Goal: Task Accomplishment & Management: Manage account settings

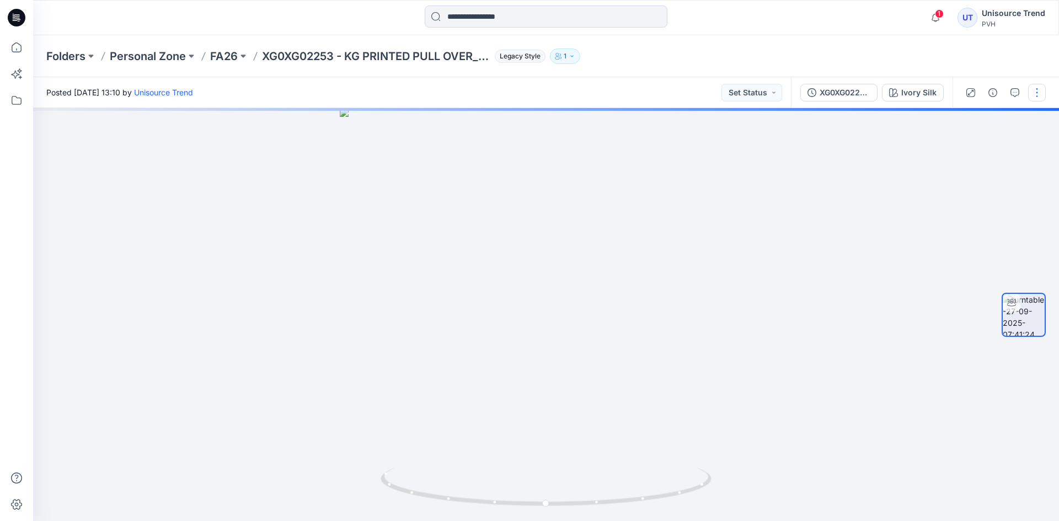
click at [1040, 100] on button "button" at bounding box center [1037, 93] width 18 height 18
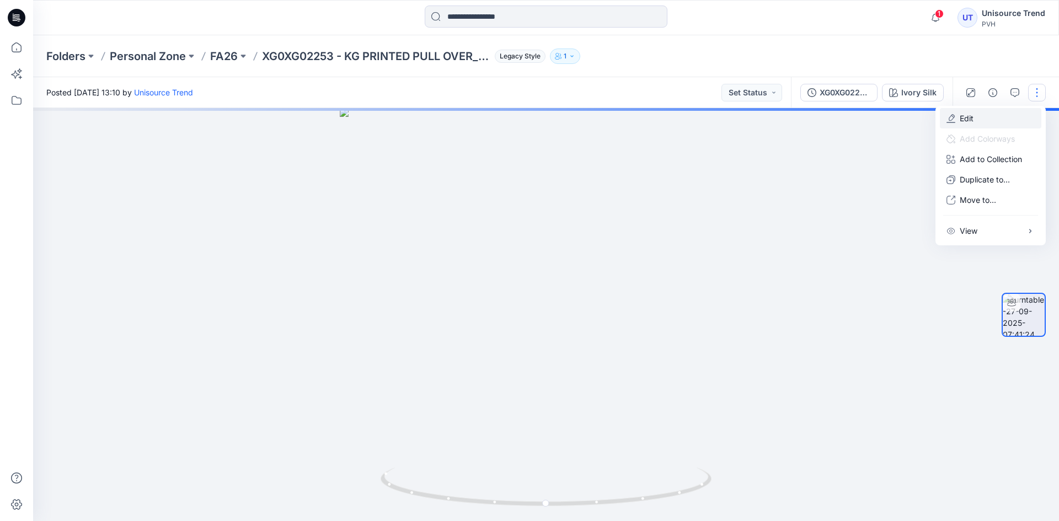
click at [1014, 116] on button "Edit" at bounding box center [990, 118] width 101 height 20
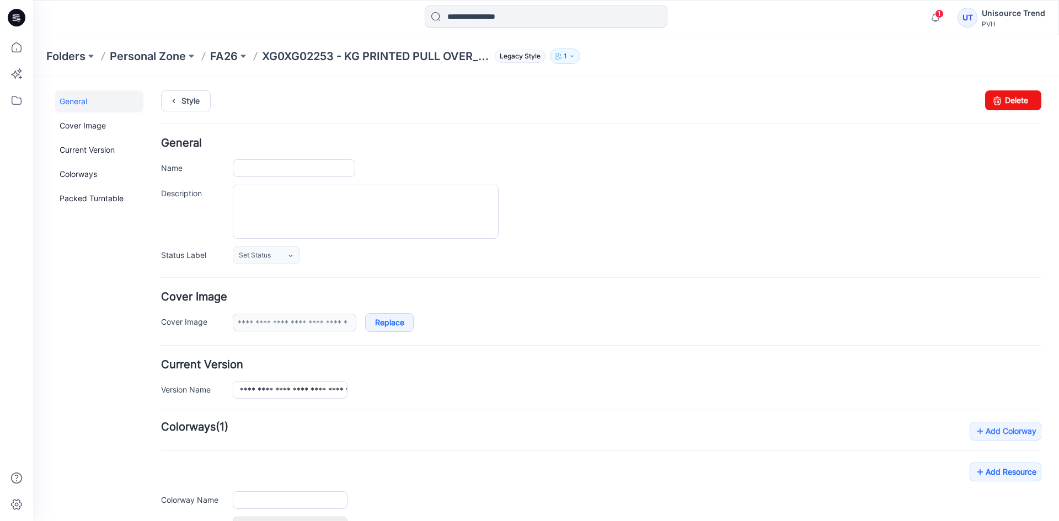
type input "**********"
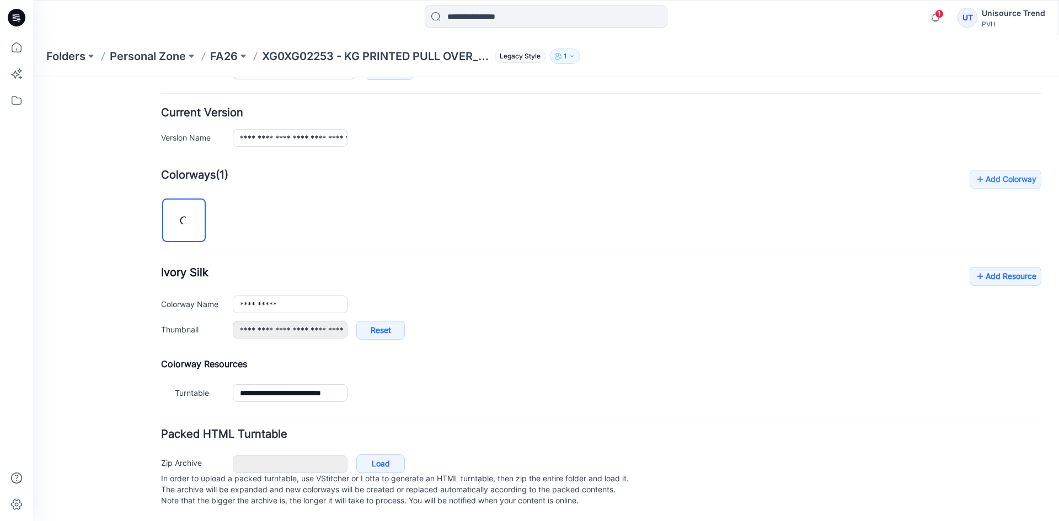
scroll to position [263, 0]
click at [1006, 267] on link "Add Resource" at bounding box center [1006, 276] width 72 height 19
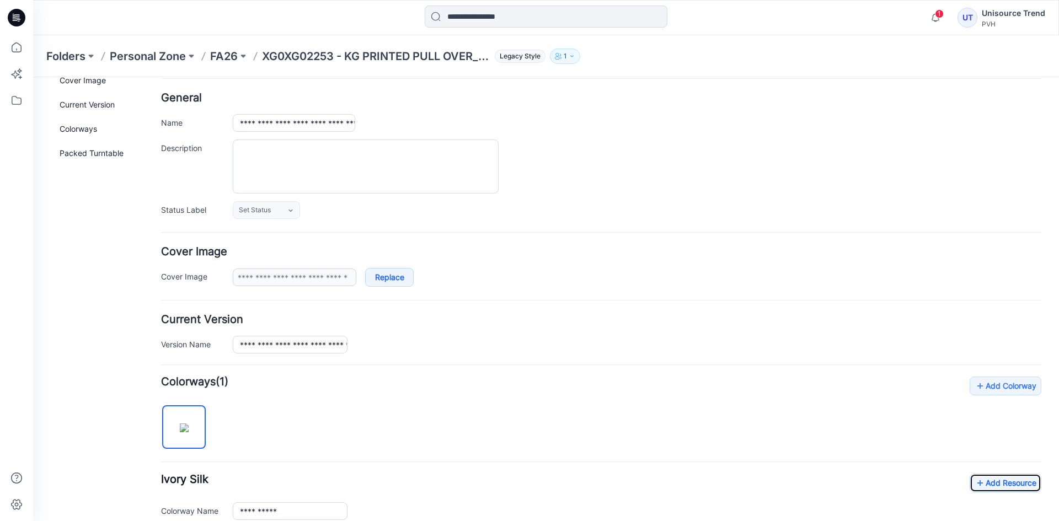
scroll to position [0, 0]
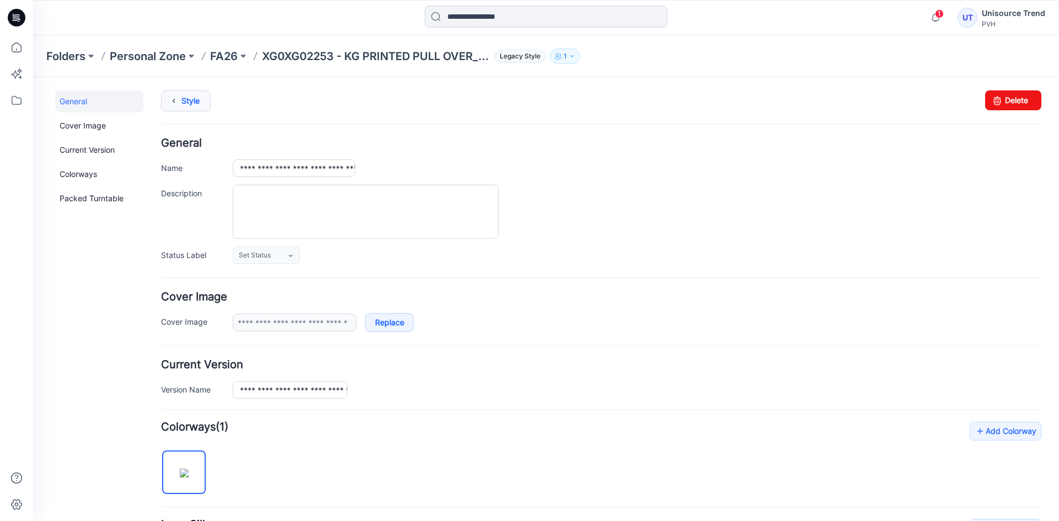
click at [185, 107] on link "Style" at bounding box center [186, 100] width 50 height 21
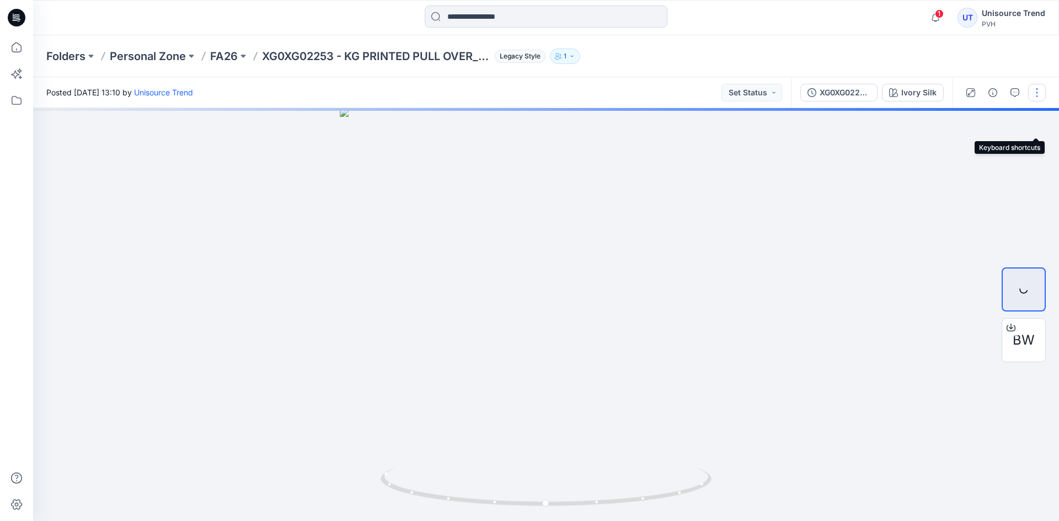
click at [1034, 98] on button "button" at bounding box center [1037, 93] width 18 height 18
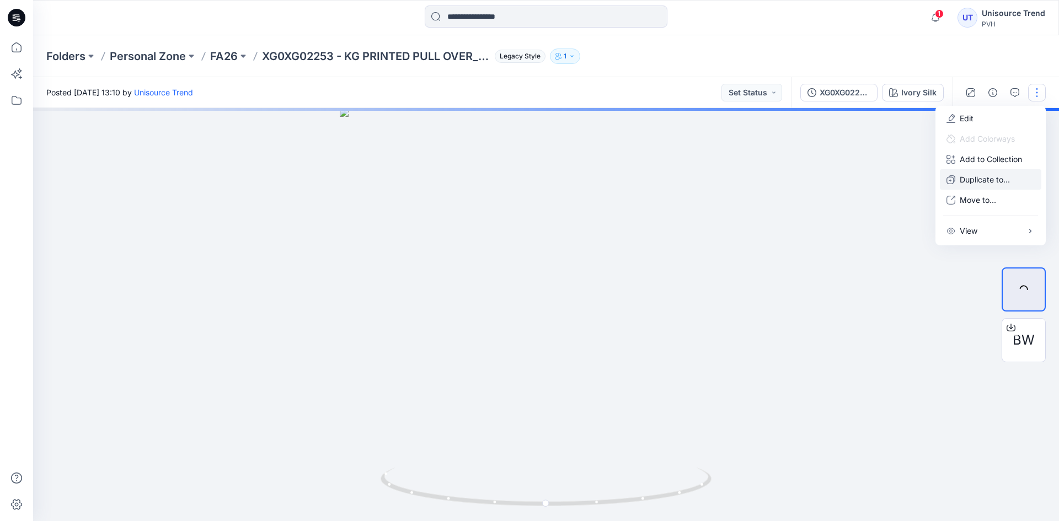
click at [998, 185] on p "Duplicate to..." at bounding box center [985, 180] width 50 height 12
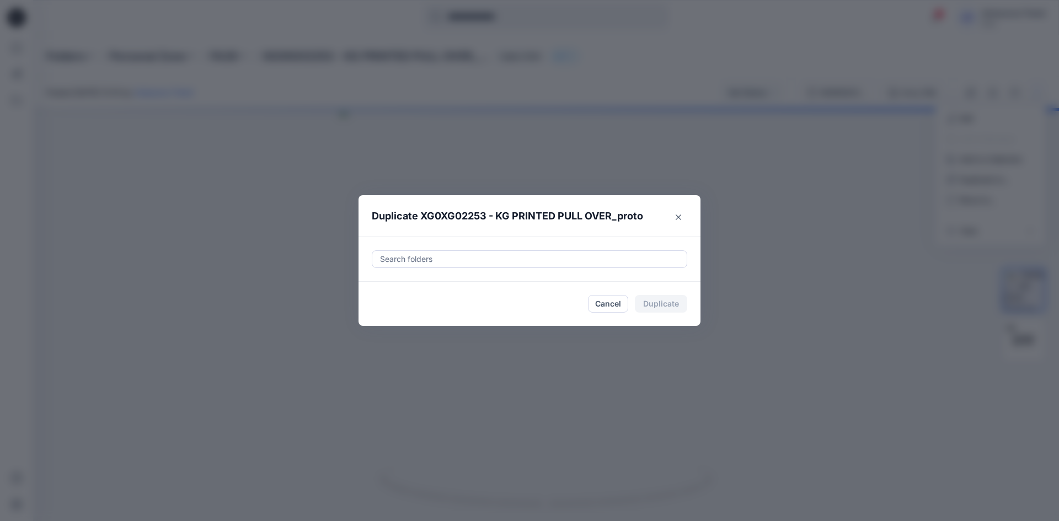
click at [561, 261] on div at bounding box center [529, 259] width 301 height 13
click at [389, 291] on div at bounding box center [388, 286] width 9 height 9
type input "********"
click at [373, 321] on footer "Cancel Duplicate" at bounding box center [529, 304] width 342 height 44
click at [652, 304] on button "Duplicate" at bounding box center [661, 304] width 52 height 18
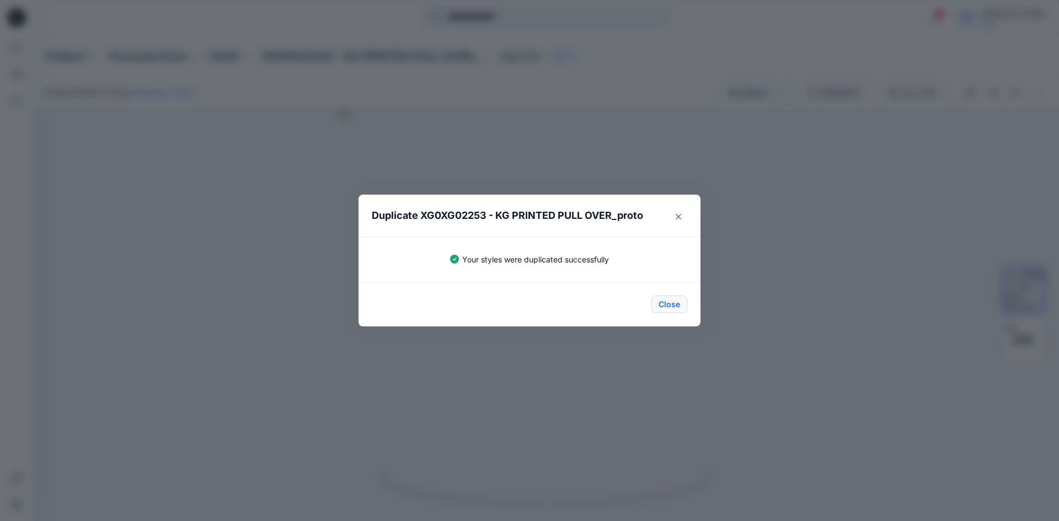
click at [685, 304] on button "Close" at bounding box center [669, 305] width 36 height 18
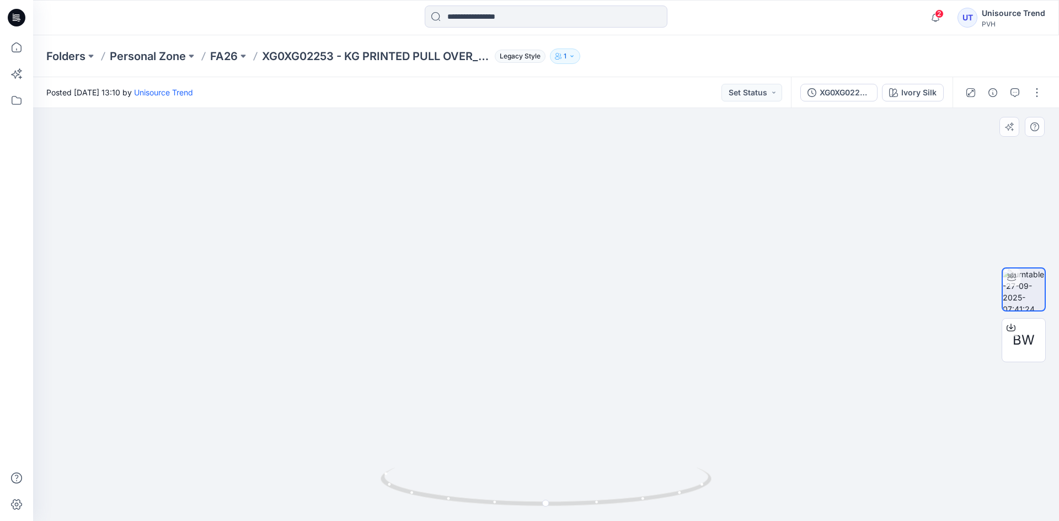
drag, startPoint x: 583, startPoint y: 232, endPoint x: 586, endPoint y: 279, distance: 47.5
click at [586, 279] on img at bounding box center [545, 270] width 683 height 501
click at [17, 16] on icon at bounding box center [17, 18] width 18 height 18
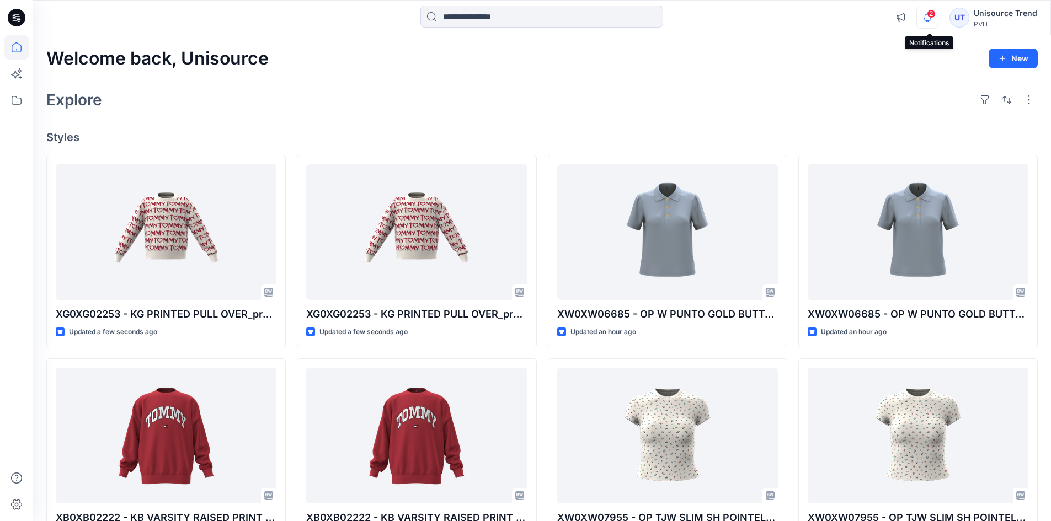
click at [935, 19] on icon "button" at bounding box center [927, 18] width 21 height 22
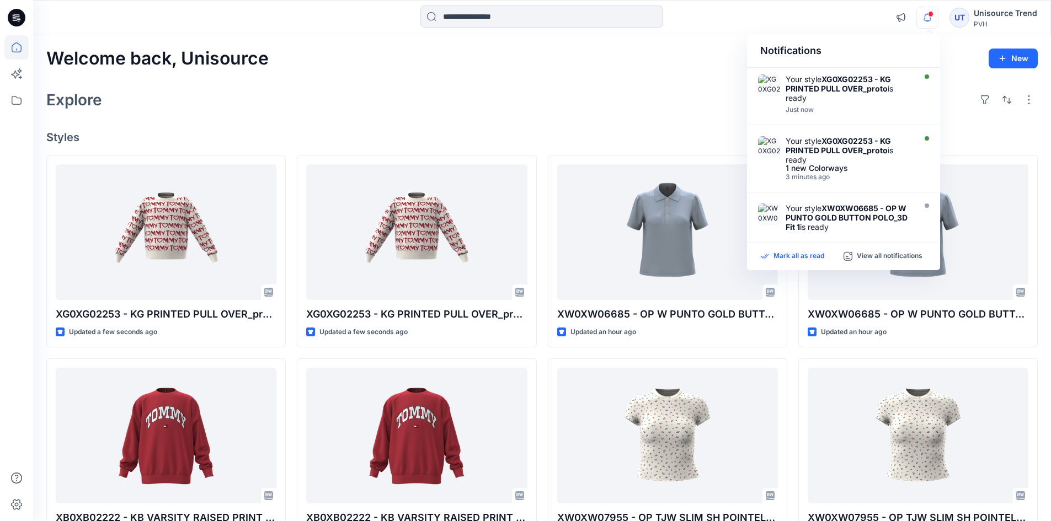
click at [801, 259] on p "Mark all as read" at bounding box center [798, 256] width 51 height 10
click at [622, 71] on div "Welcome back, Unisource New Explore Styles XG0XG02253 - KG PRINTED PULL OVER_pr…" at bounding box center [541, 421] width 1017 height 772
